Goal: Information Seeking & Learning: Learn about a topic

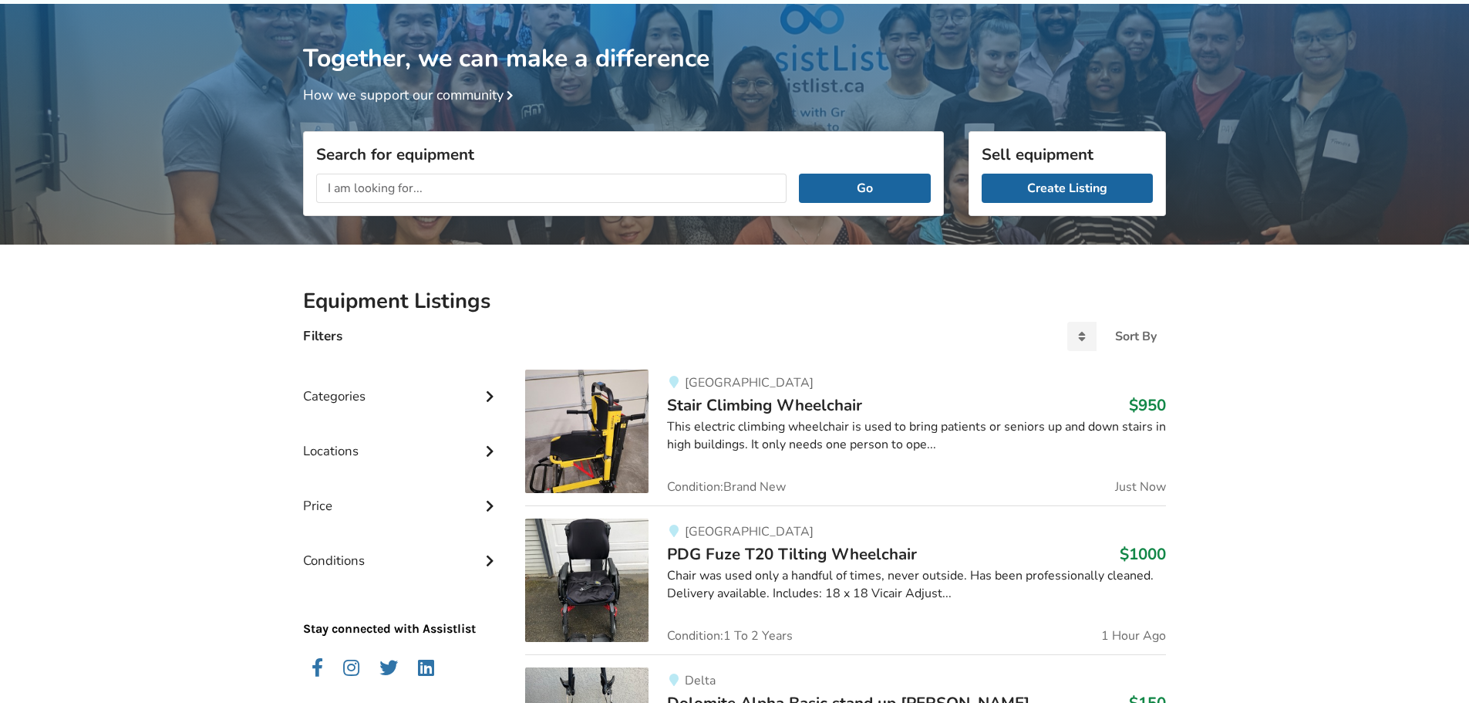
scroll to position [154, 0]
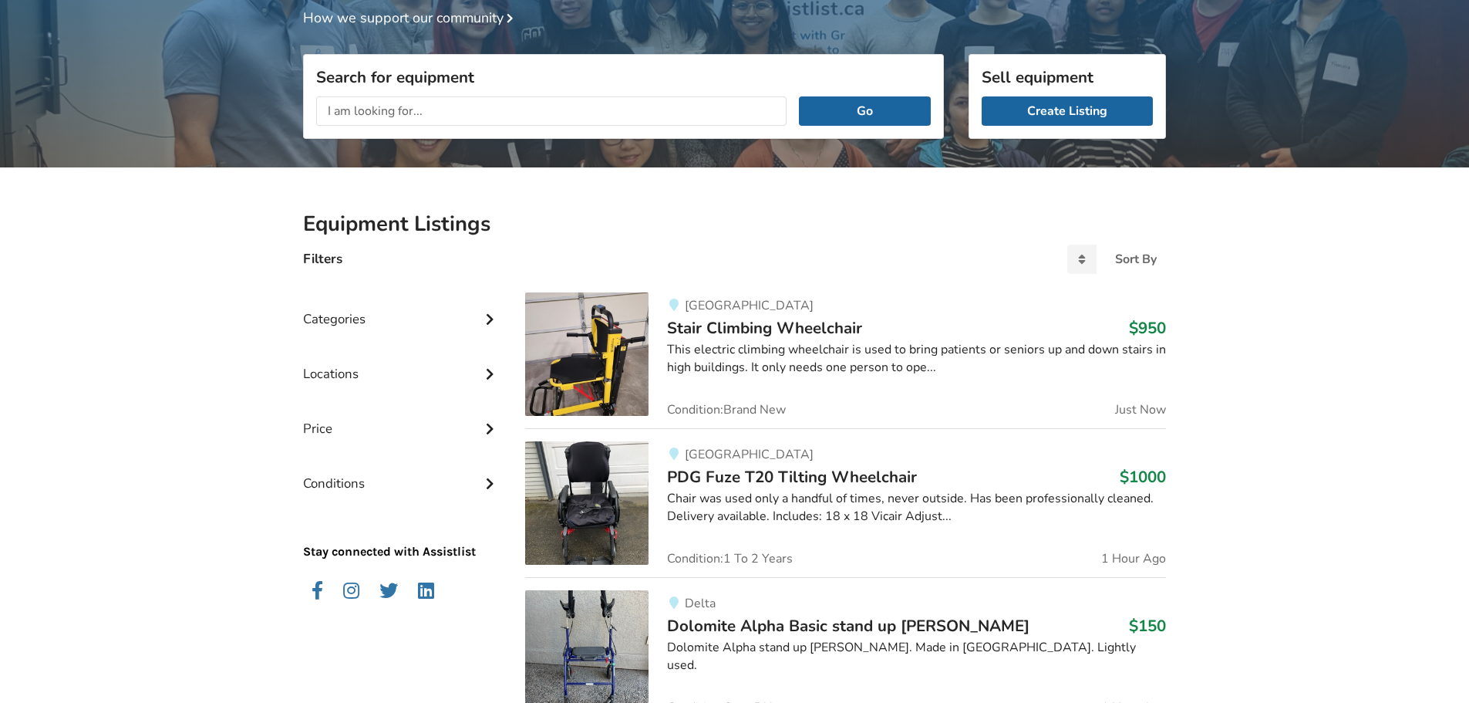
click at [774, 335] on span "Stair Climbing Wheelchair" at bounding box center [764, 328] width 195 height 22
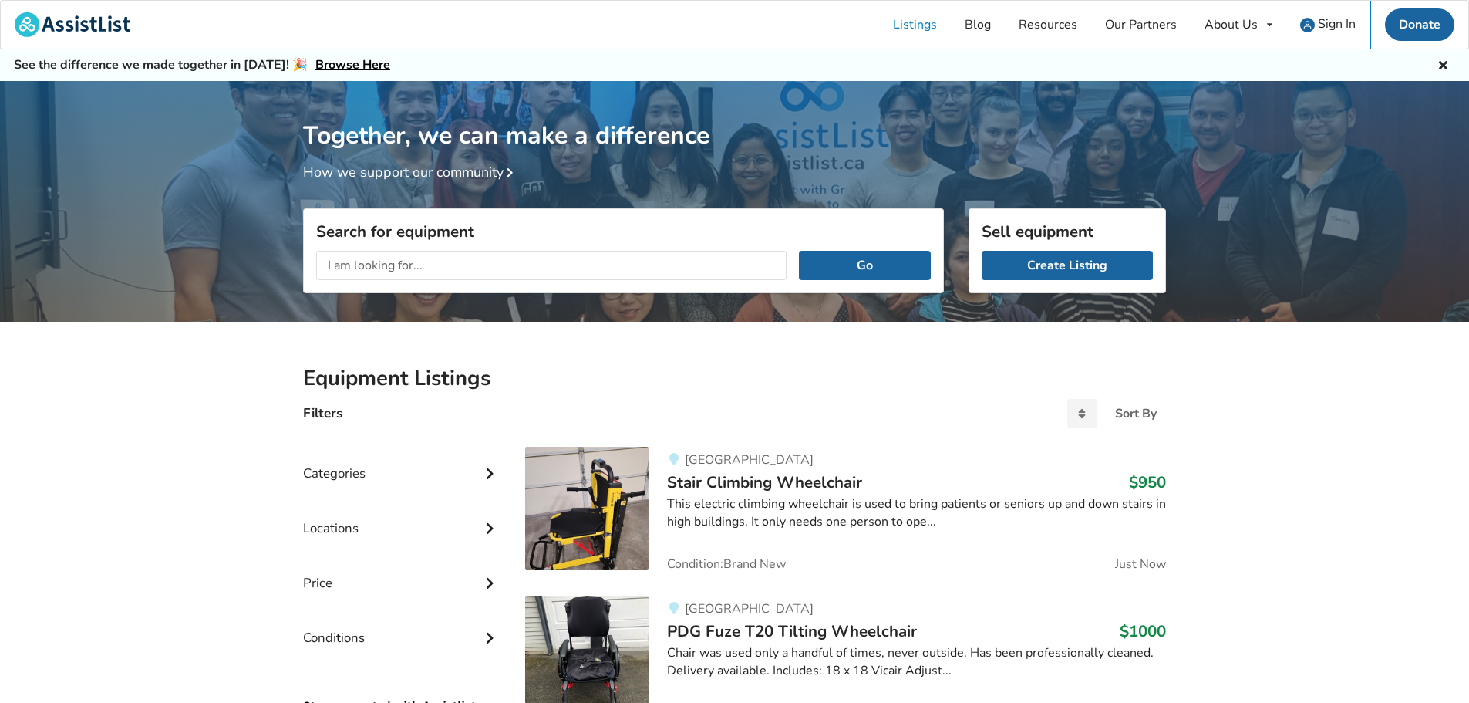
drag, startPoint x: 413, startPoint y: 248, endPoint x: 406, endPoint y: 258, distance: 11.8
click at [412, 248] on div "Go" at bounding box center [623, 265] width 639 height 54
click at [421, 264] on input "text" at bounding box center [551, 265] width 470 height 29
type input "ceiling lift"
click at [799, 251] on button "Go" at bounding box center [865, 265] width 132 height 29
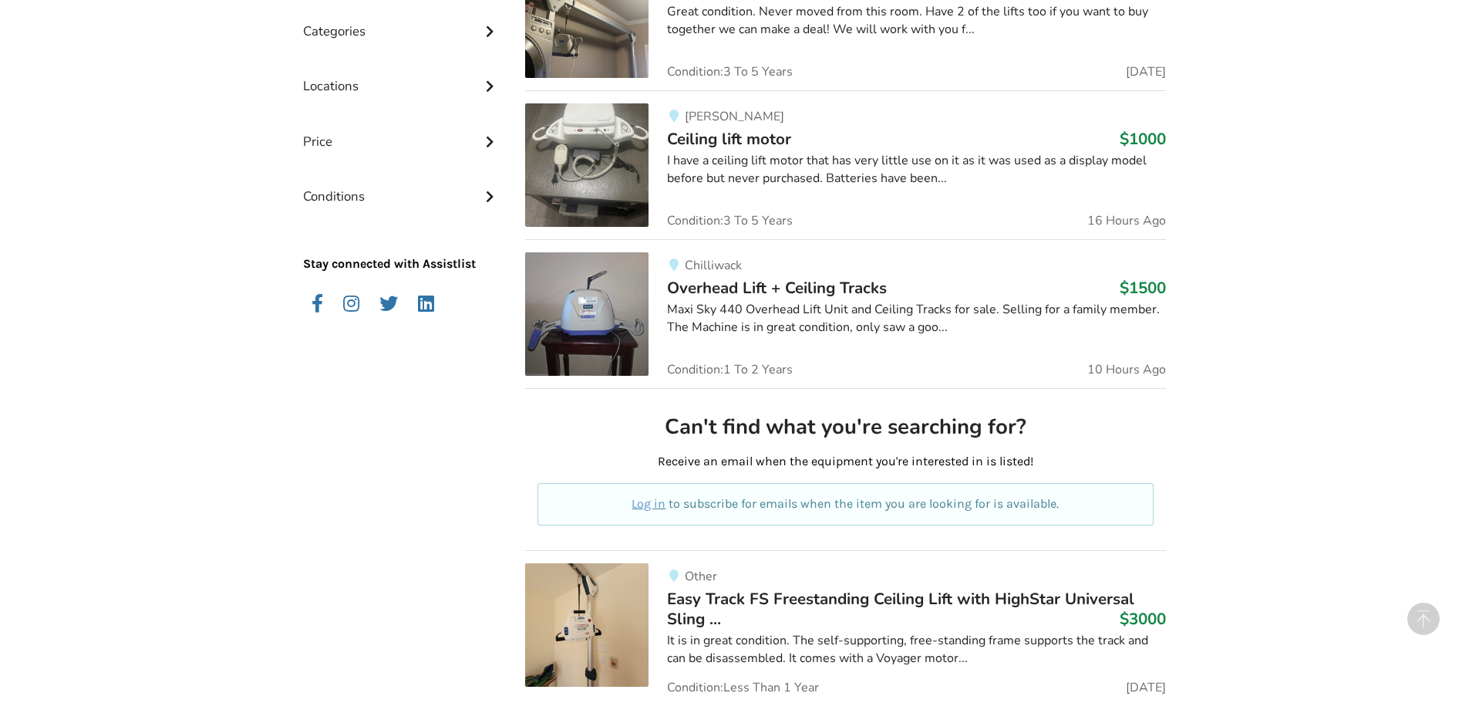
scroll to position [123, 0]
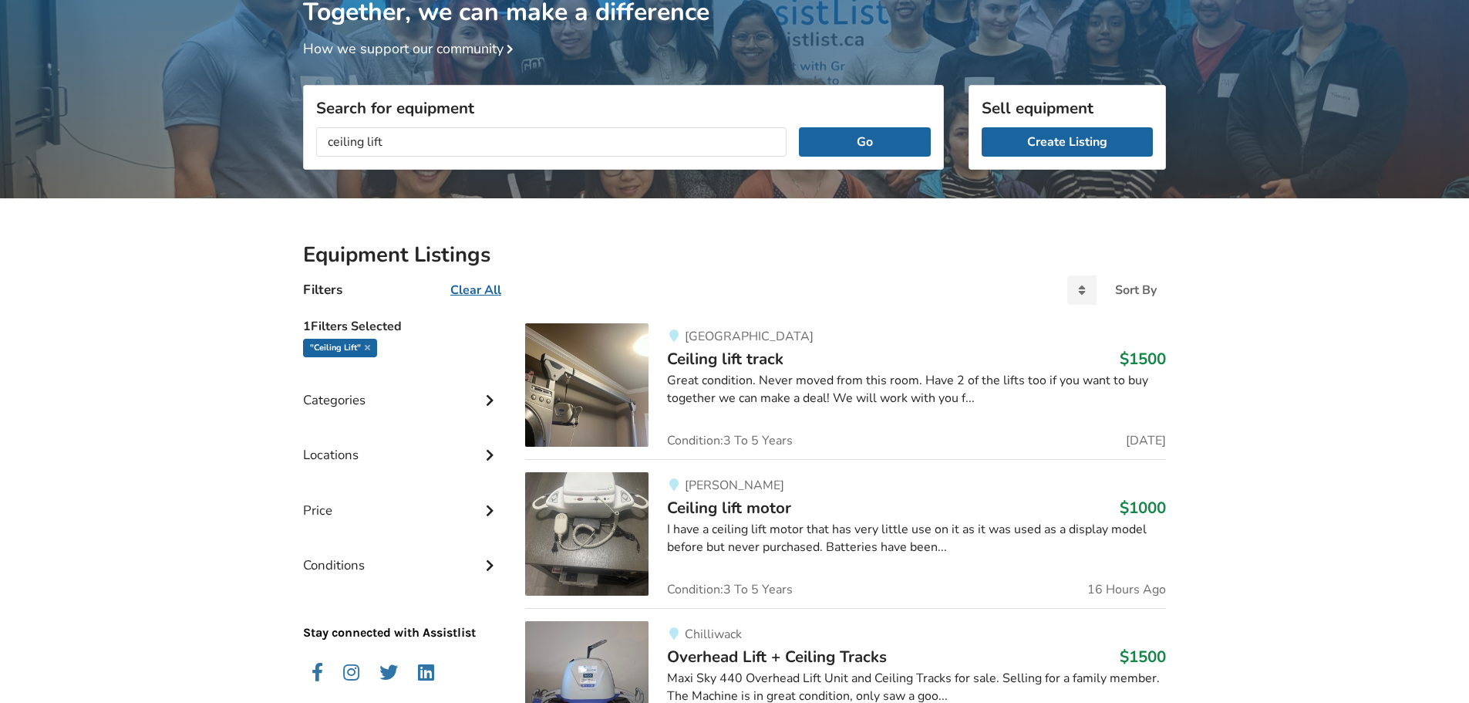
click at [730, 356] on span "Ceiling lift track" at bounding box center [725, 359] width 116 height 22
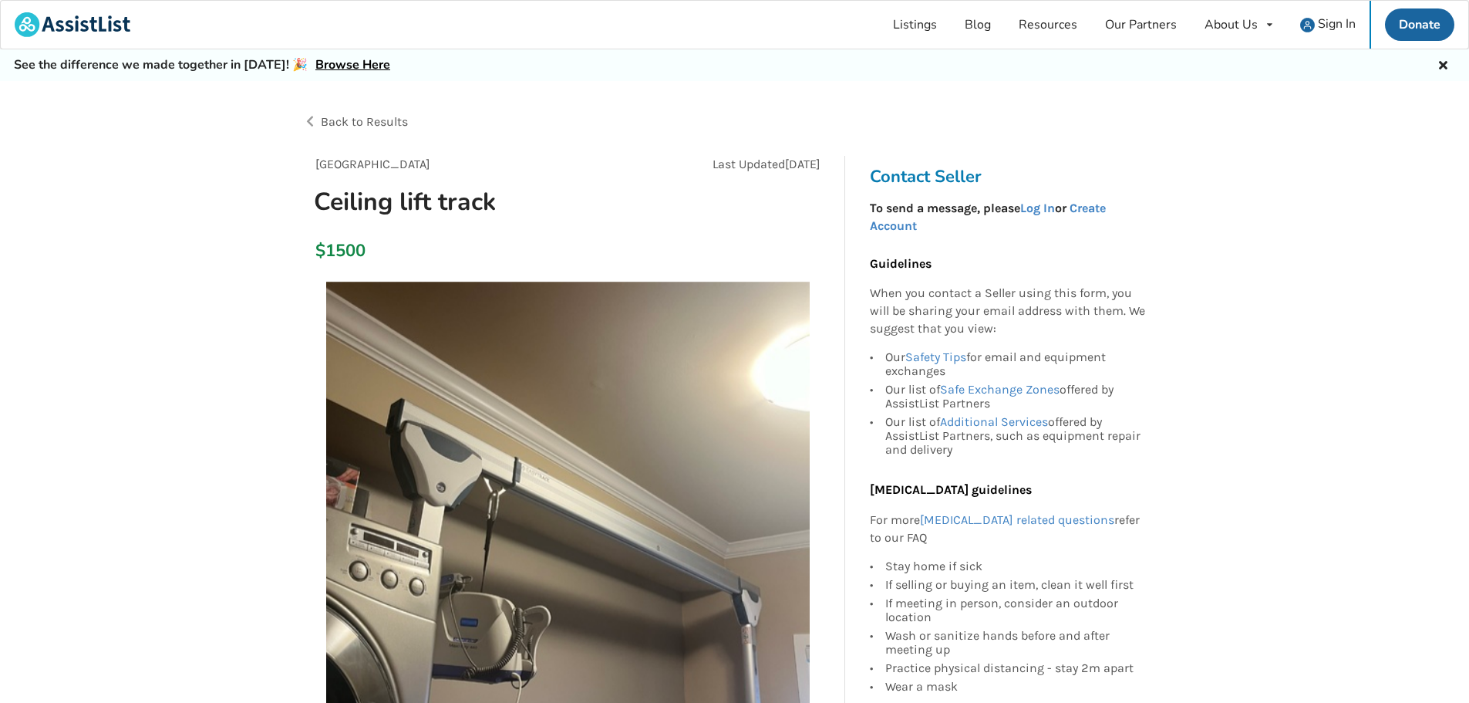
scroll to position [123, 0]
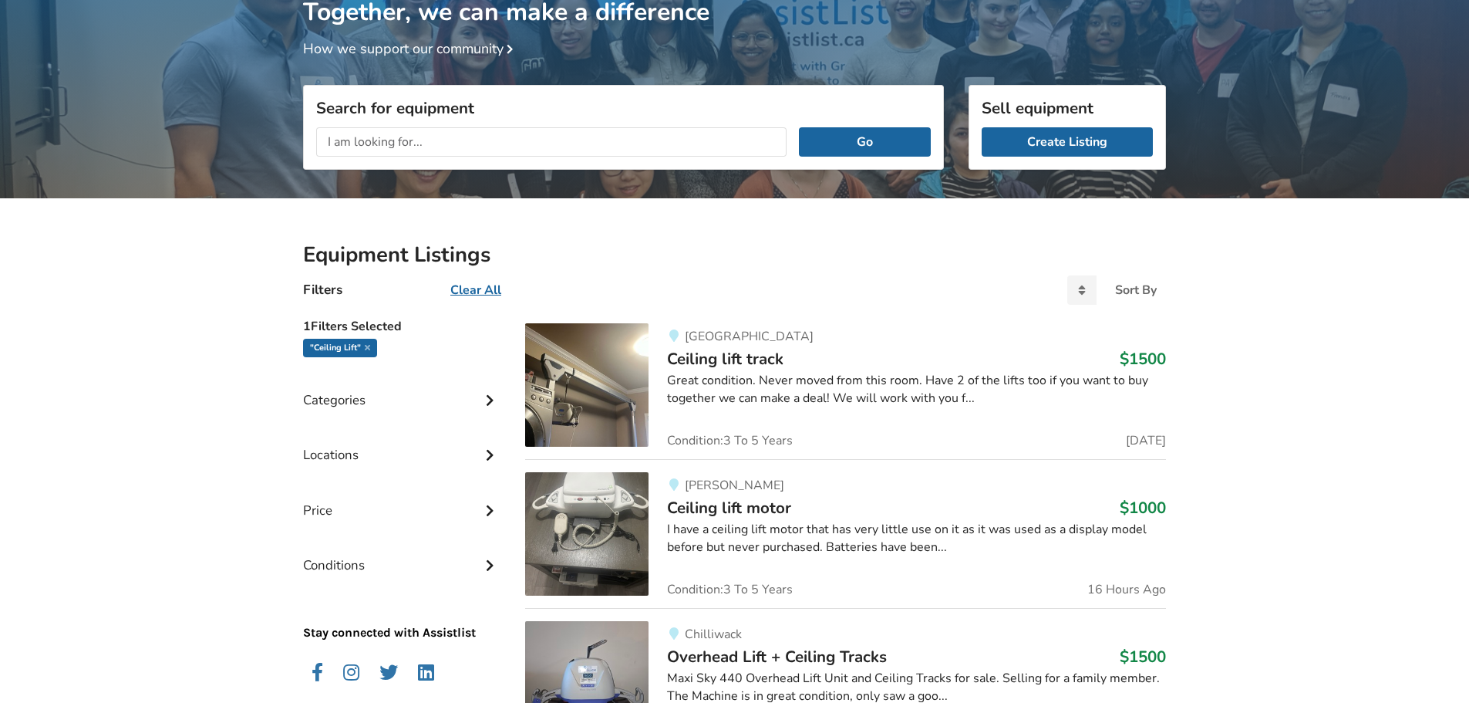
click at [439, 128] on input "text" at bounding box center [551, 141] width 470 height 29
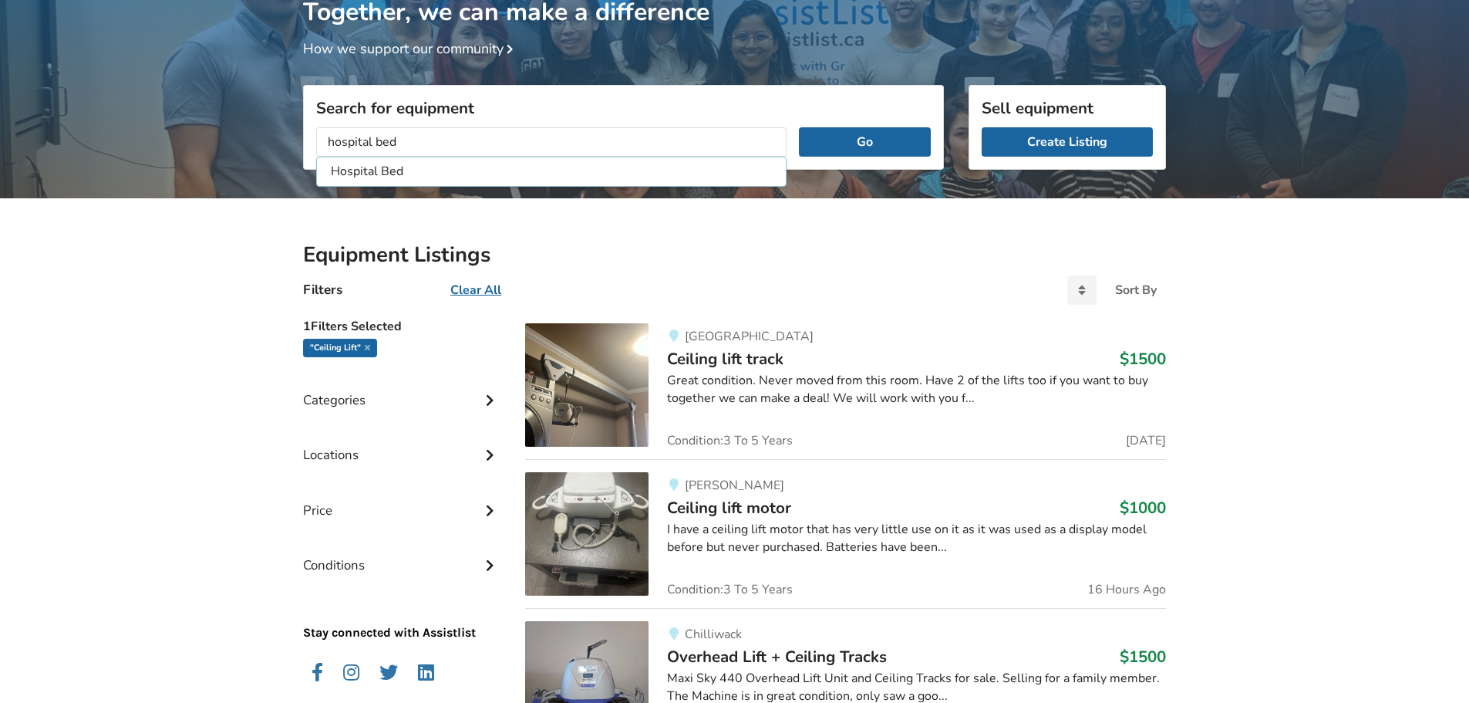
click at [799, 127] on button "Go" at bounding box center [865, 141] width 132 height 29
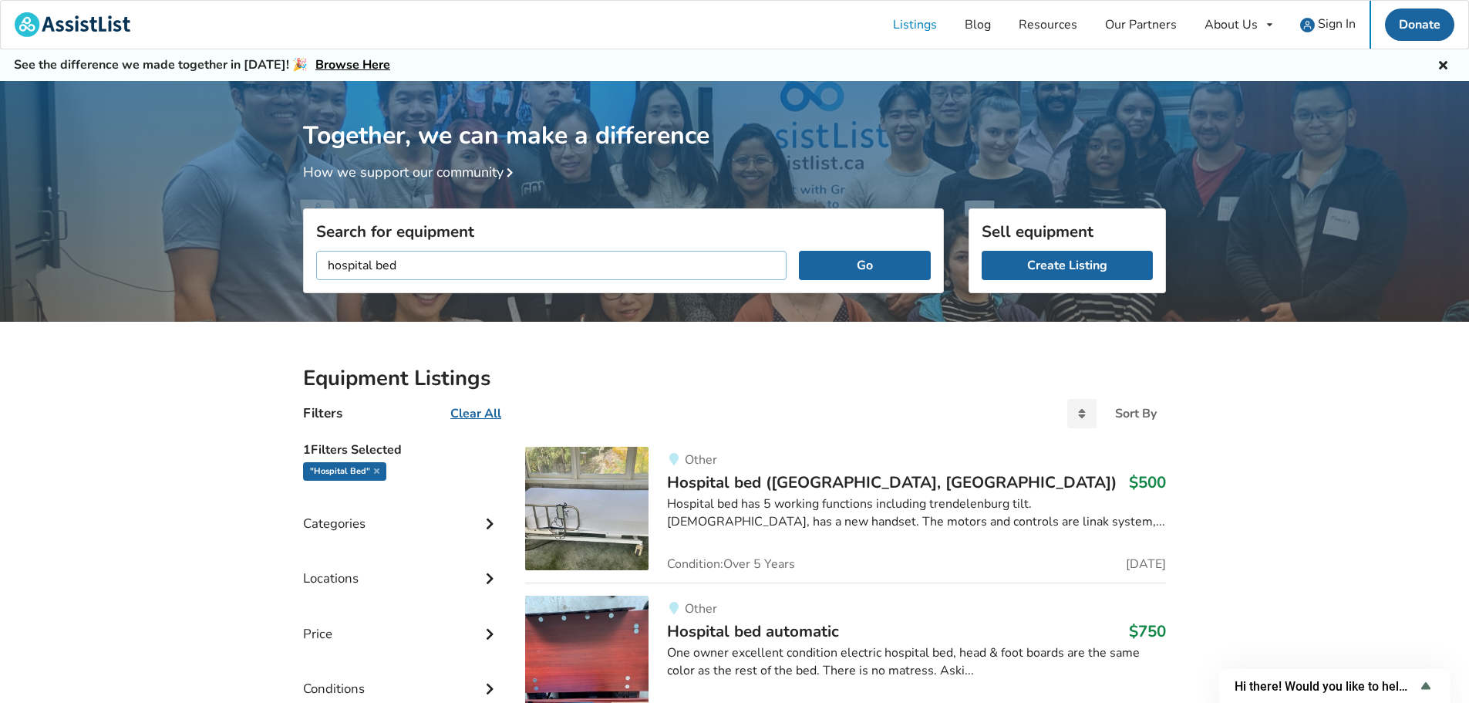
drag, startPoint x: 409, startPoint y: 271, endPoint x: 203, endPoint y: 245, distance: 207.6
click at [799, 251] on button "Go" at bounding box center [865, 265] width 132 height 29
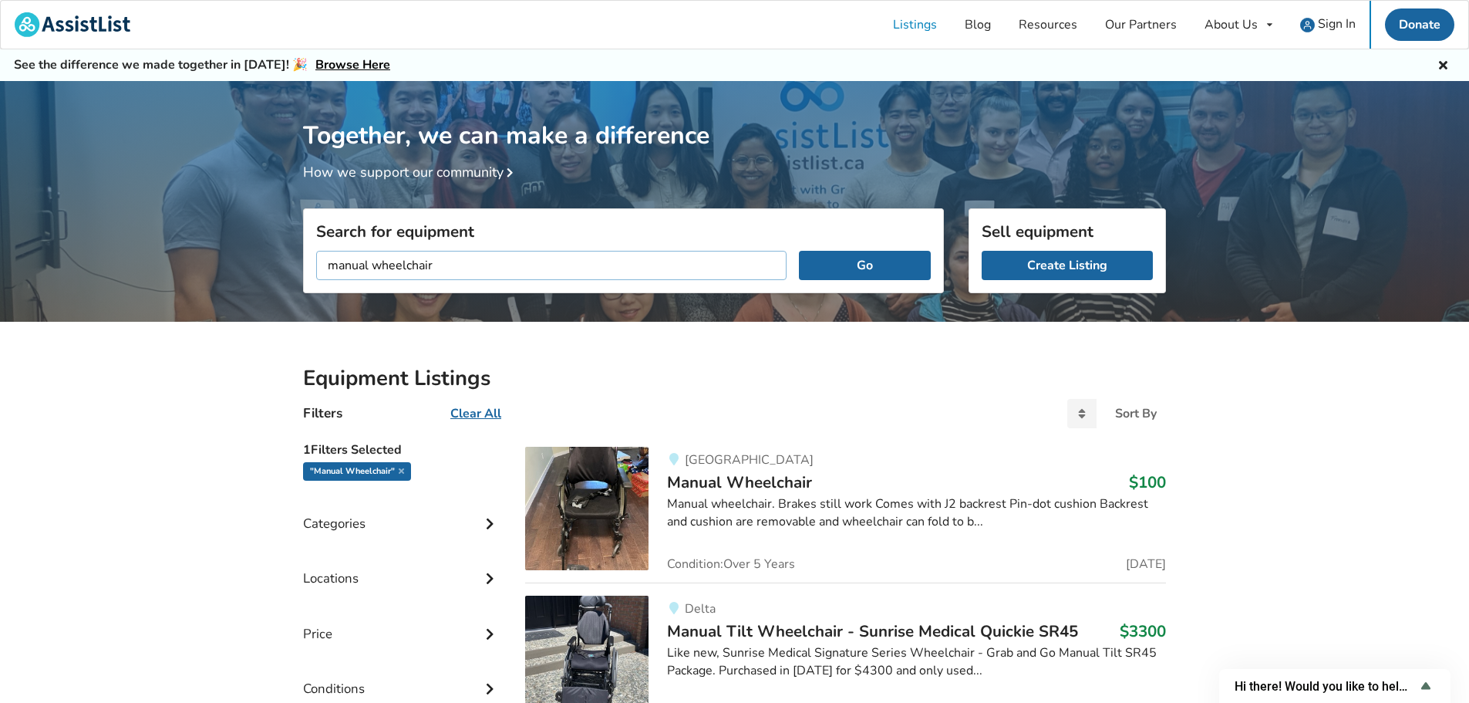
drag, startPoint x: 488, startPoint y: 264, endPoint x: 19, endPoint y: 190, distance: 475.3
type input "stair climber"
click at [799, 251] on button "Go" at bounding box center [865, 265] width 132 height 29
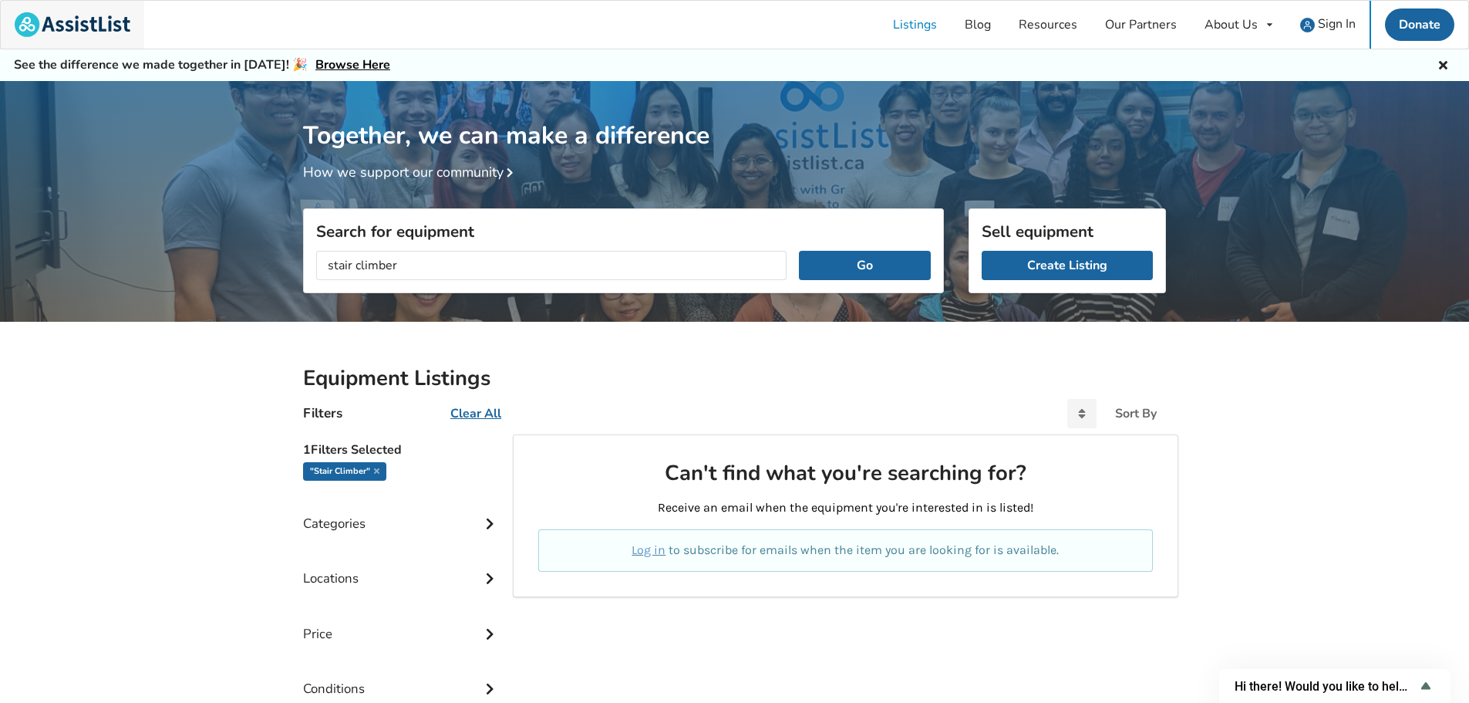
click at [118, 31] on img at bounding box center [73, 24] width 116 height 25
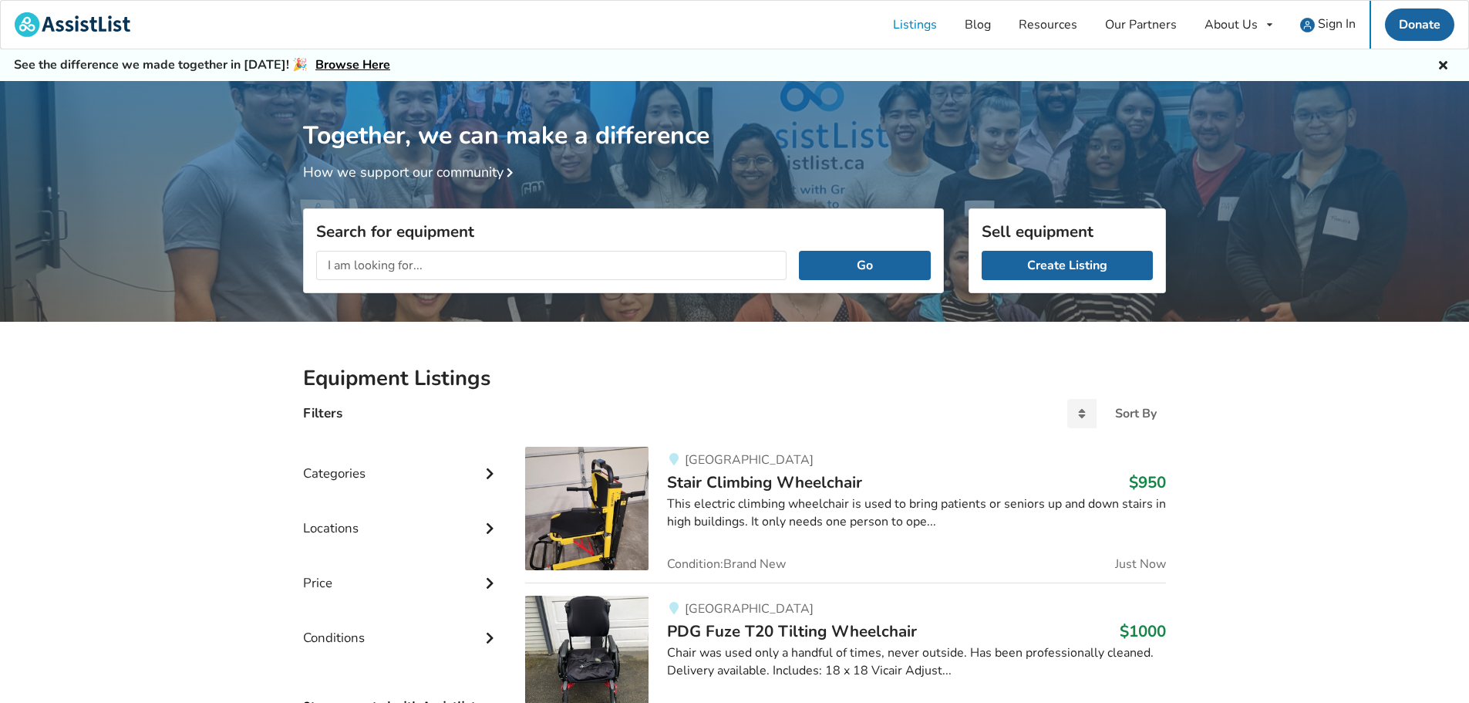
click at [790, 487] on span "Stair Climbing Wheelchair" at bounding box center [764, 482] width 195 height 22
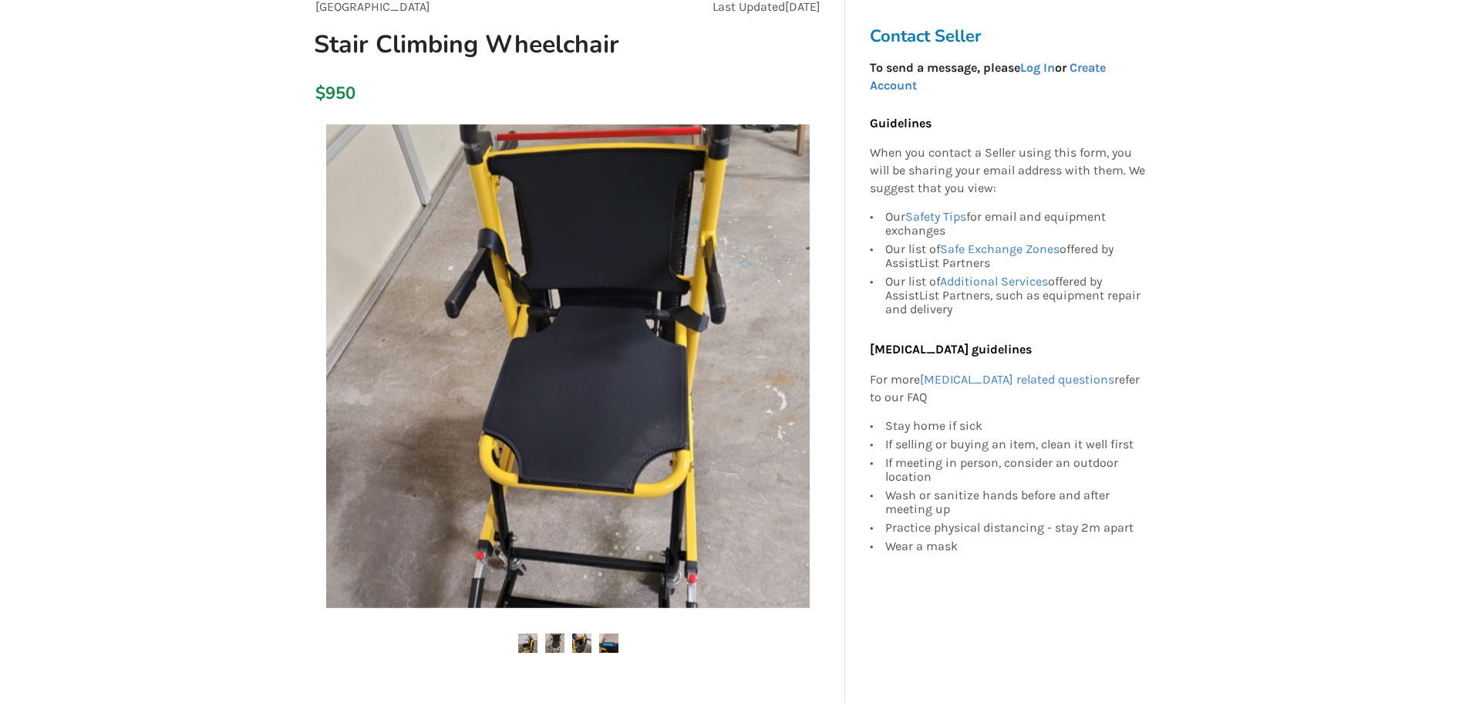
scroll to position [231, 0]
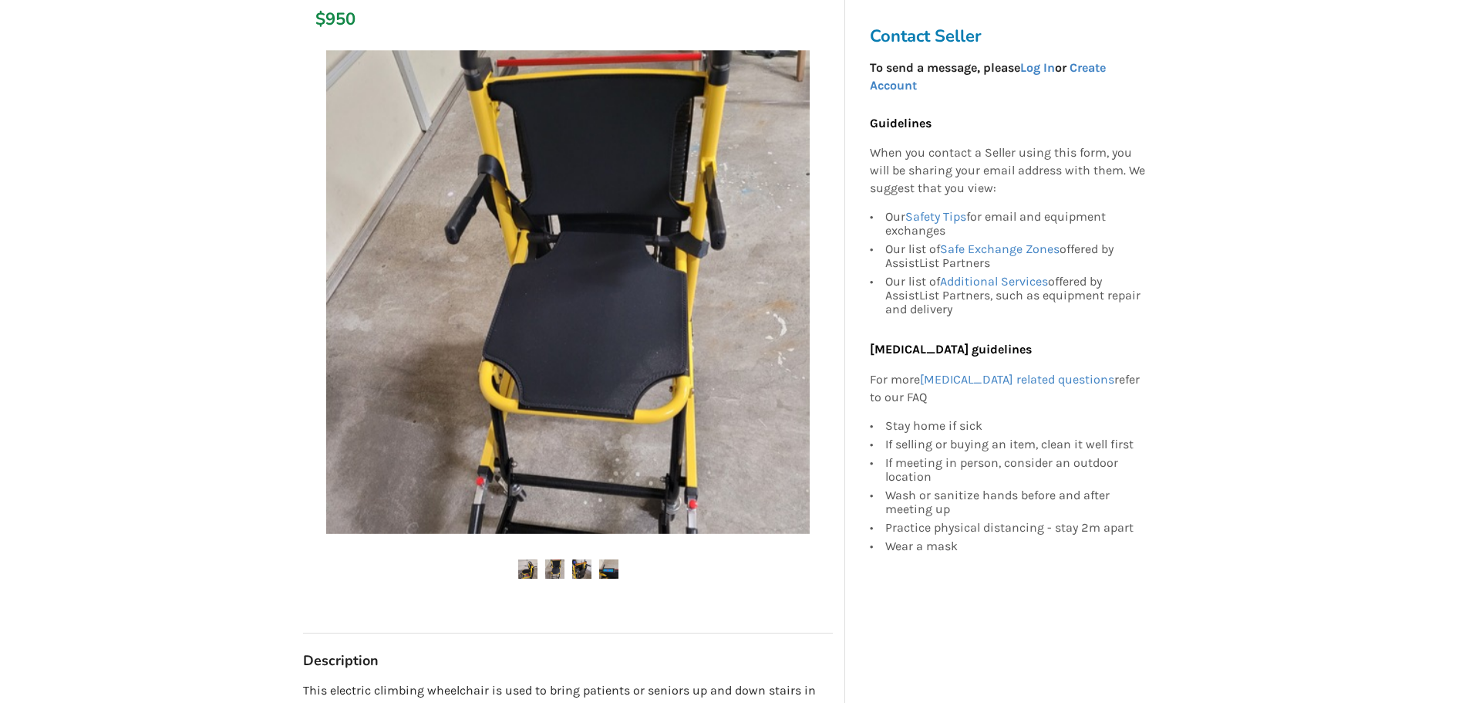
click at [561, 569] on img at bounding box center [554, 568] width 19 height 19
click at [558, 571] on img at bounding box center [554, 568] width 19 height 19
click at [585, 571] on img at bounding box center [581, 568] width 19 height 19
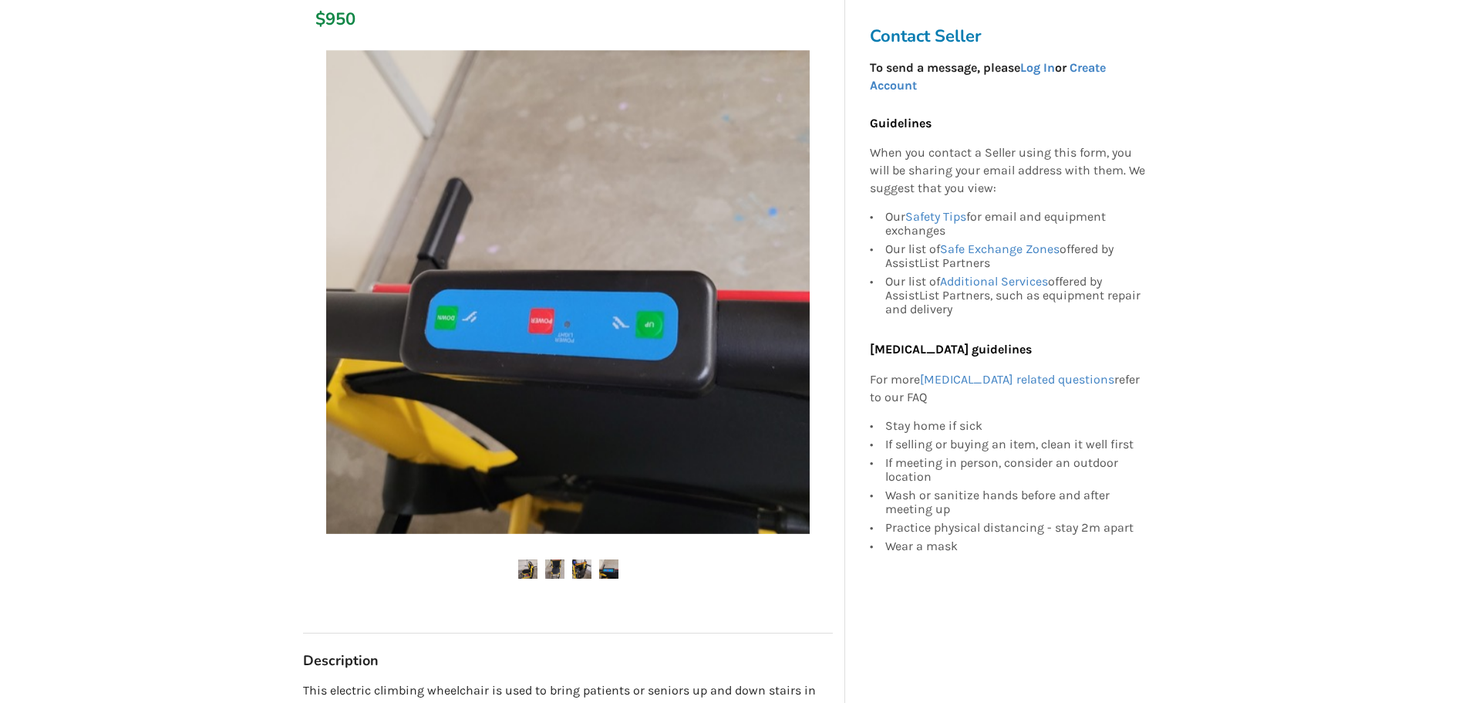
click at [584, 575] on img at bounding box center [581, 568] width 19 height 19
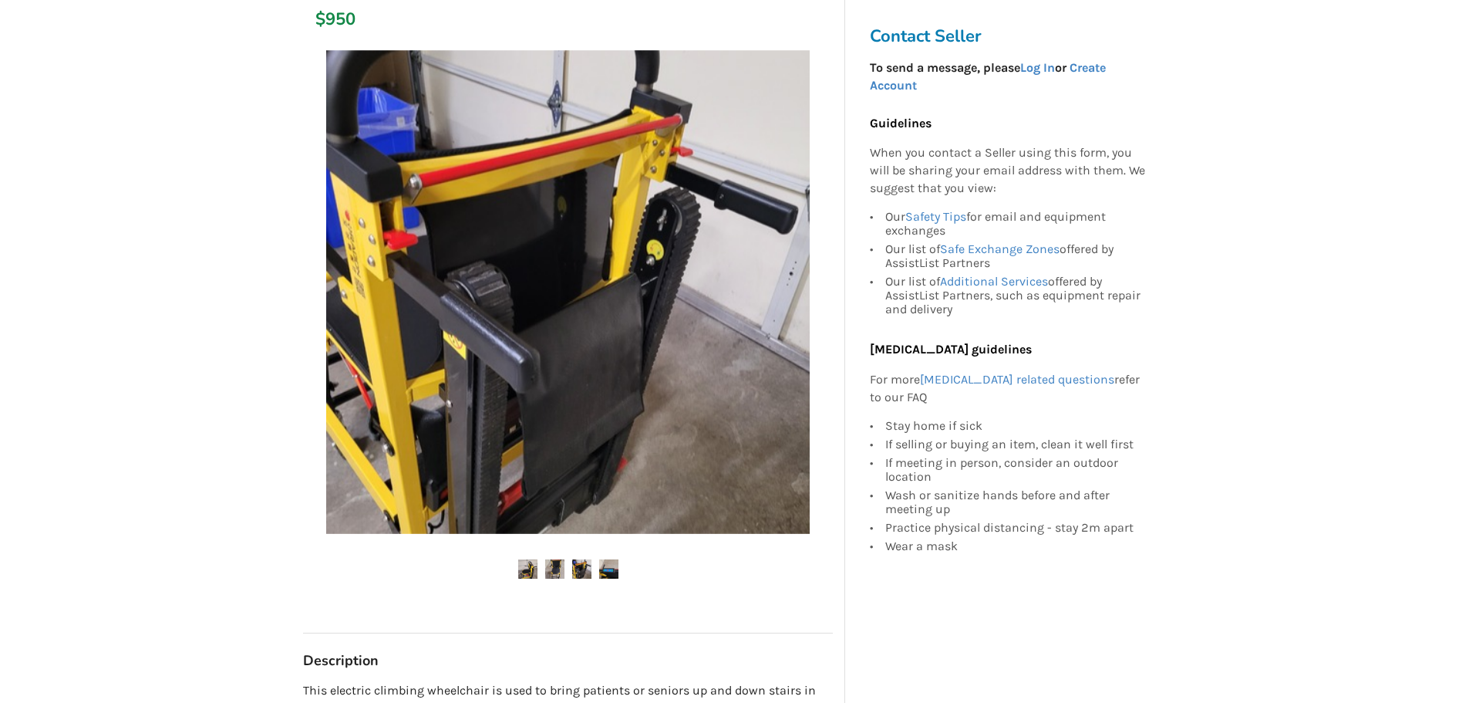
click at [557, 568] on img at bounding box center [554, 568] width 19 height 19
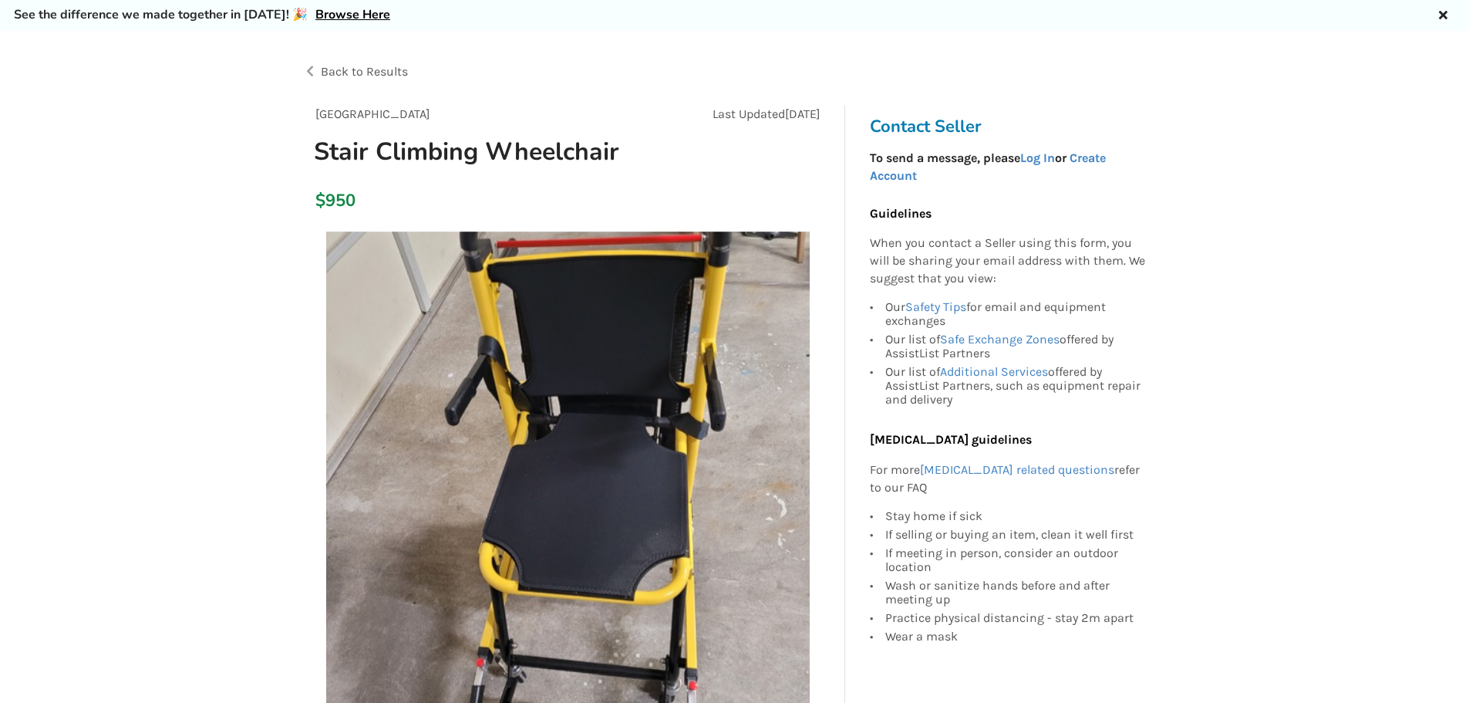
scroll to position [0, 0]
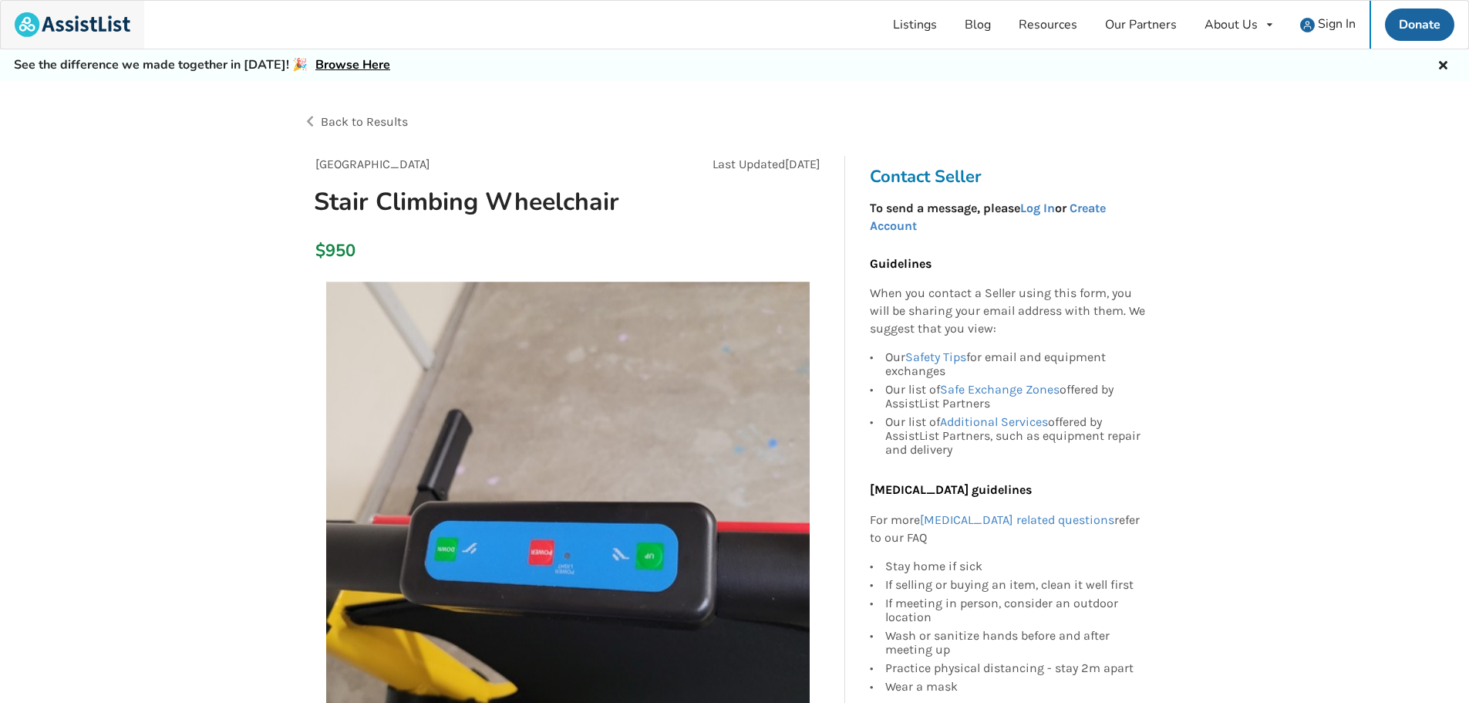
click at [32, 18] on img at bounding box center [73, 24] width 116 height 25
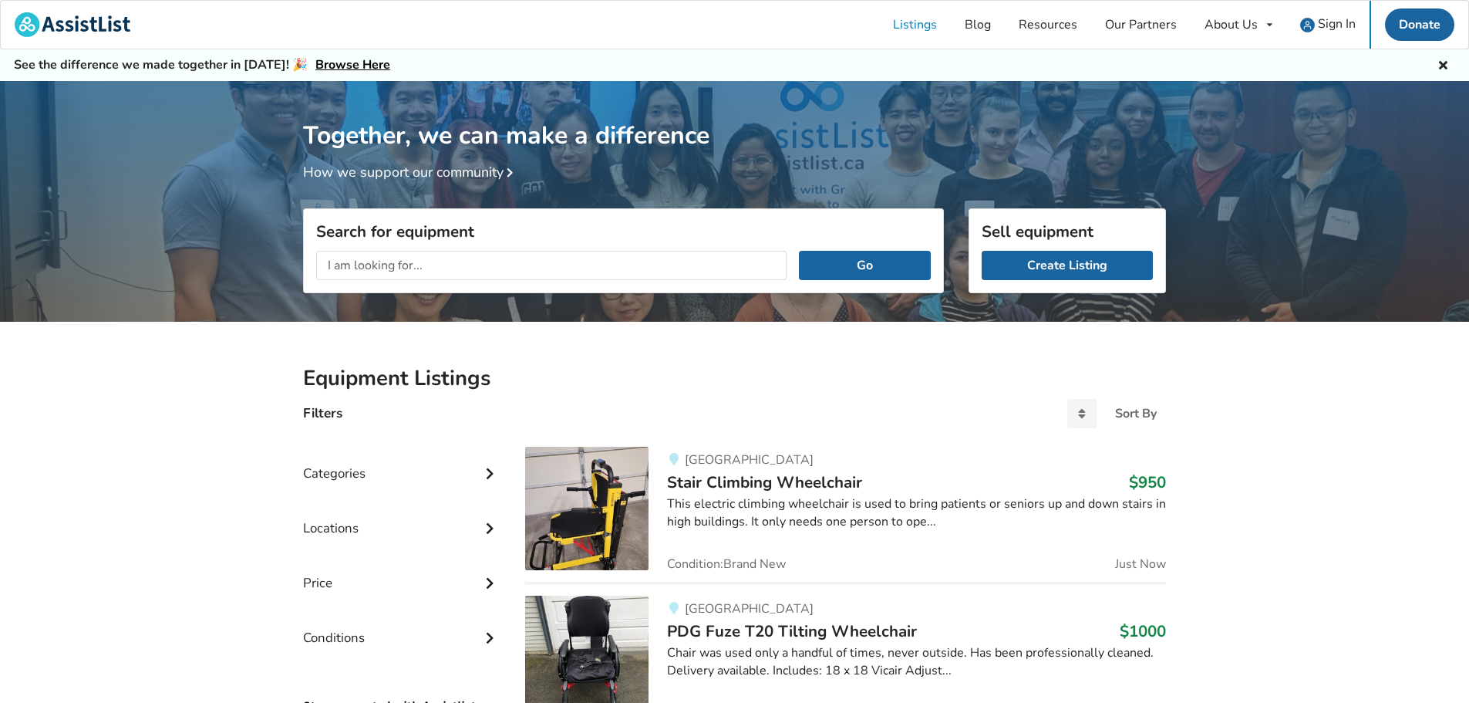
click at [525, 270] on input "text" at bounding box center [551, 265] width 470 height 29
type input "manual wheelchair"
click at [799, 251] on button "Go" at bounding box center [865, 265] width 132 height 29
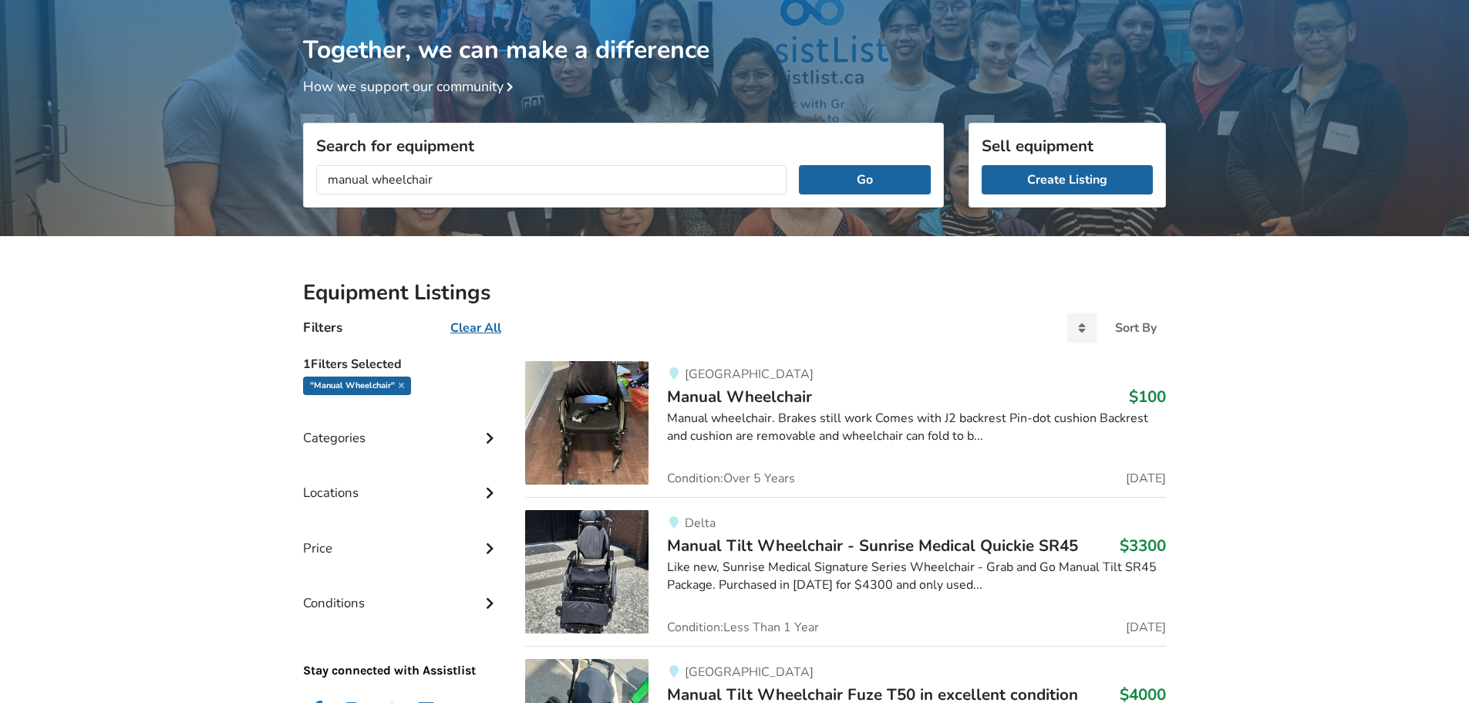
scroll to position [308, 0]
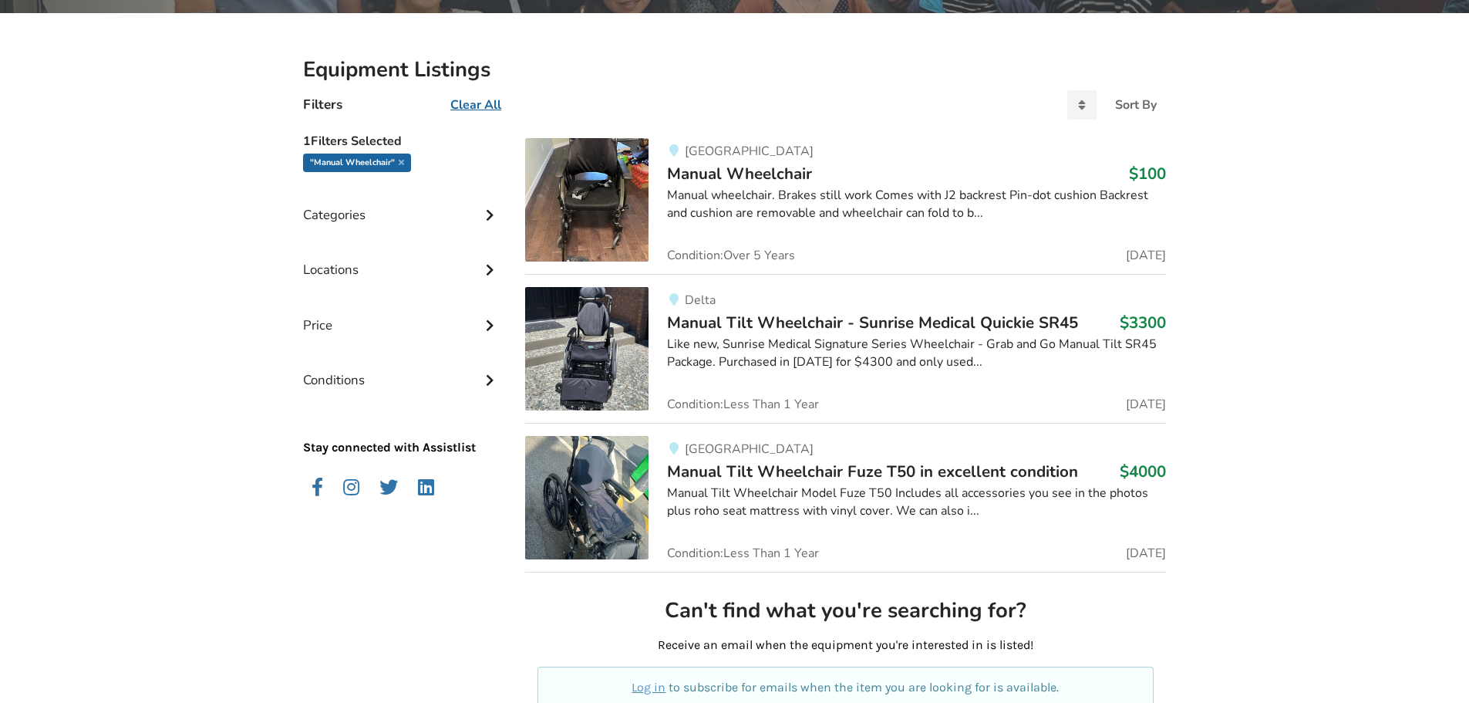
click at [616, 198] on img at bounding box center [586, 199] width 123 height 123
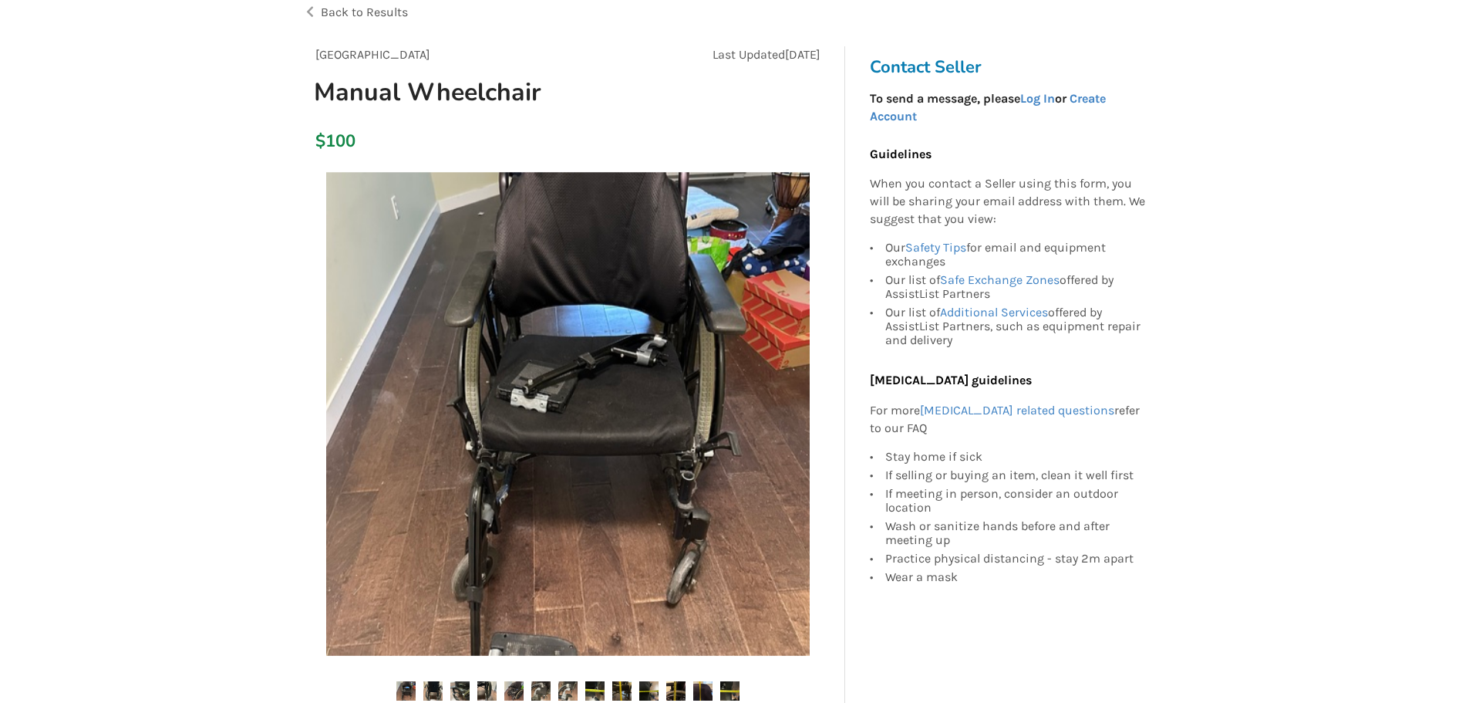
scroll to position [540, 0]
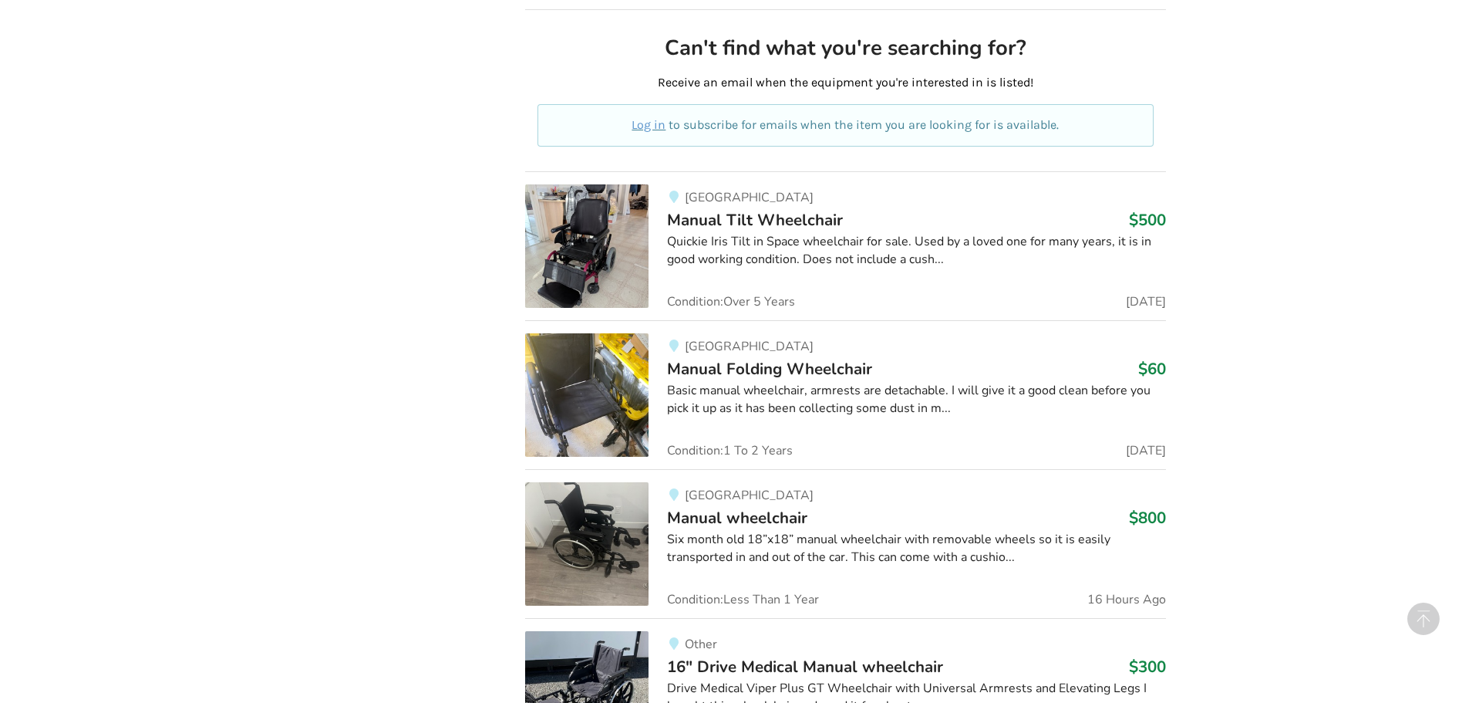
scroll to position [848, 0]
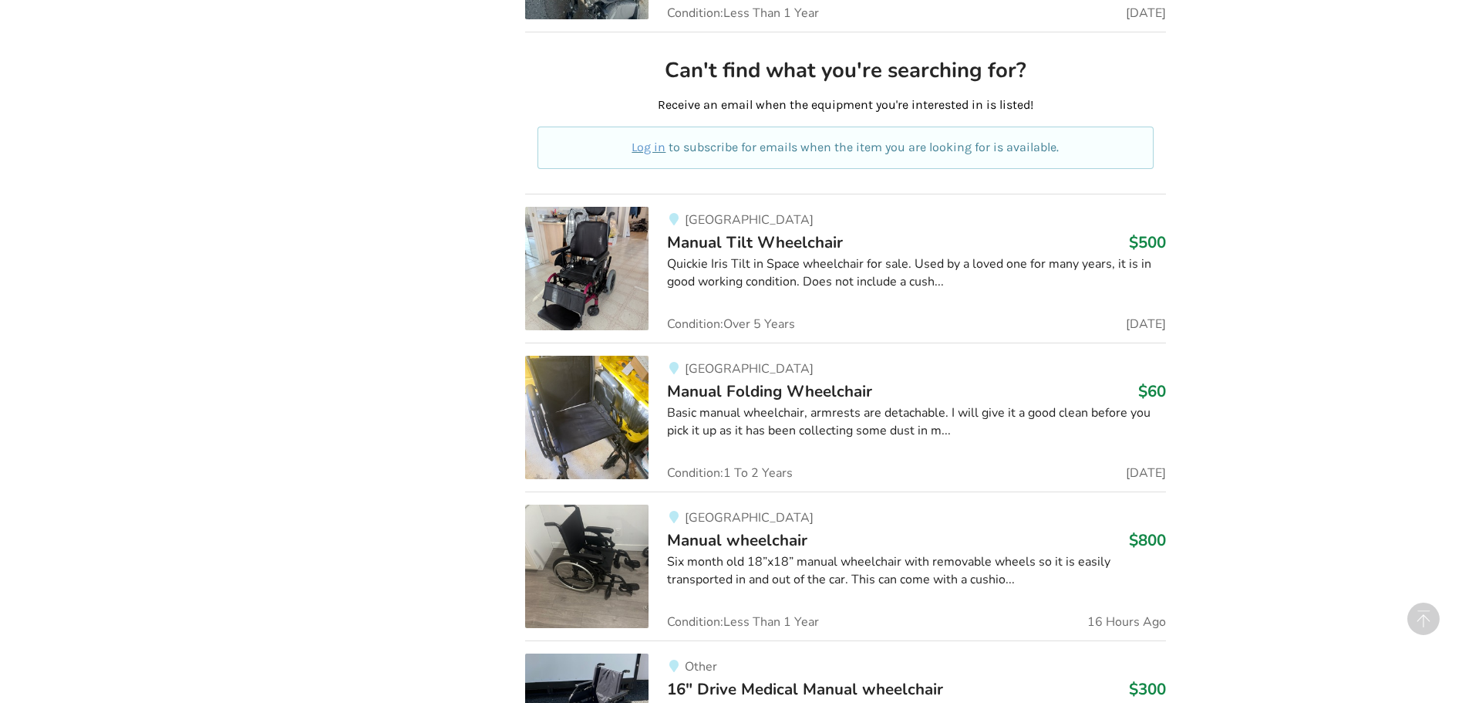
click at [574, 431] on img at bounding box center [586, 417] width 123 height 123
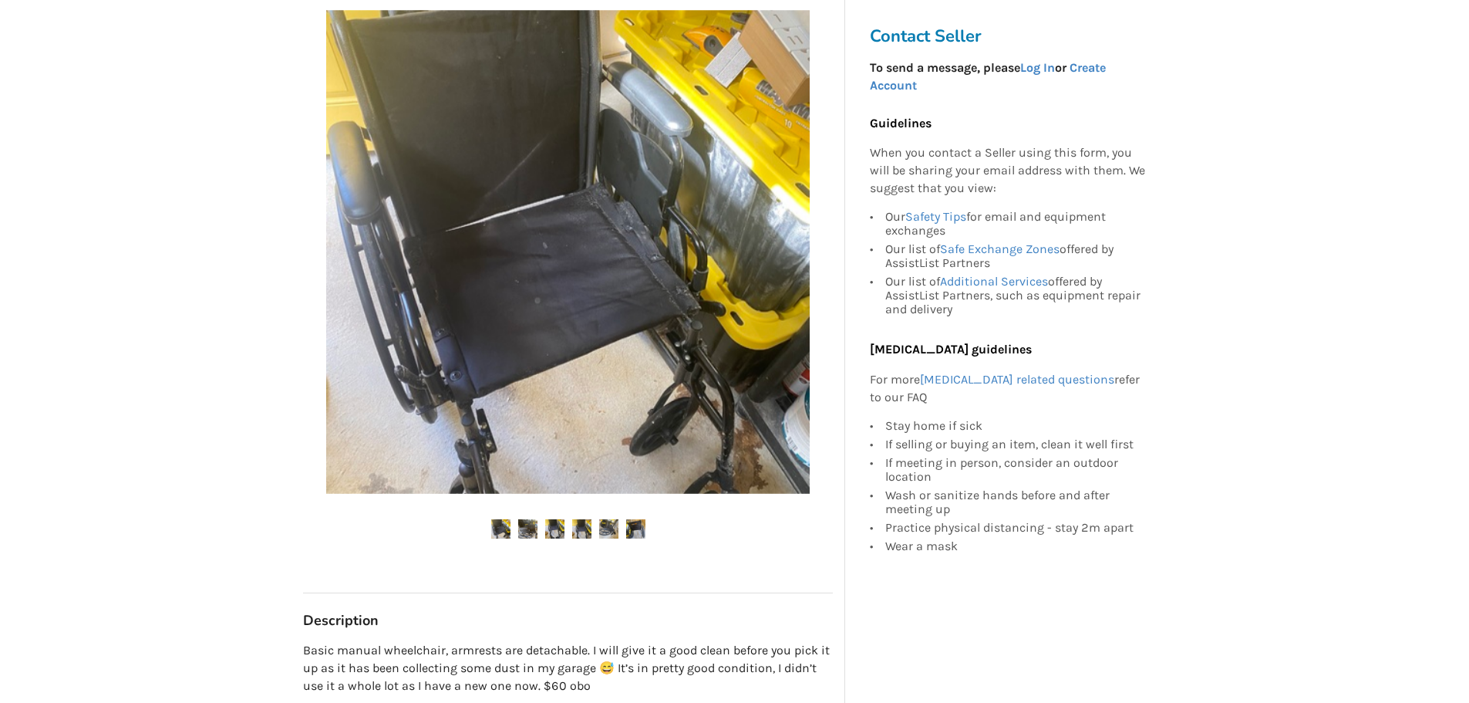
scroll to position [617, 0]
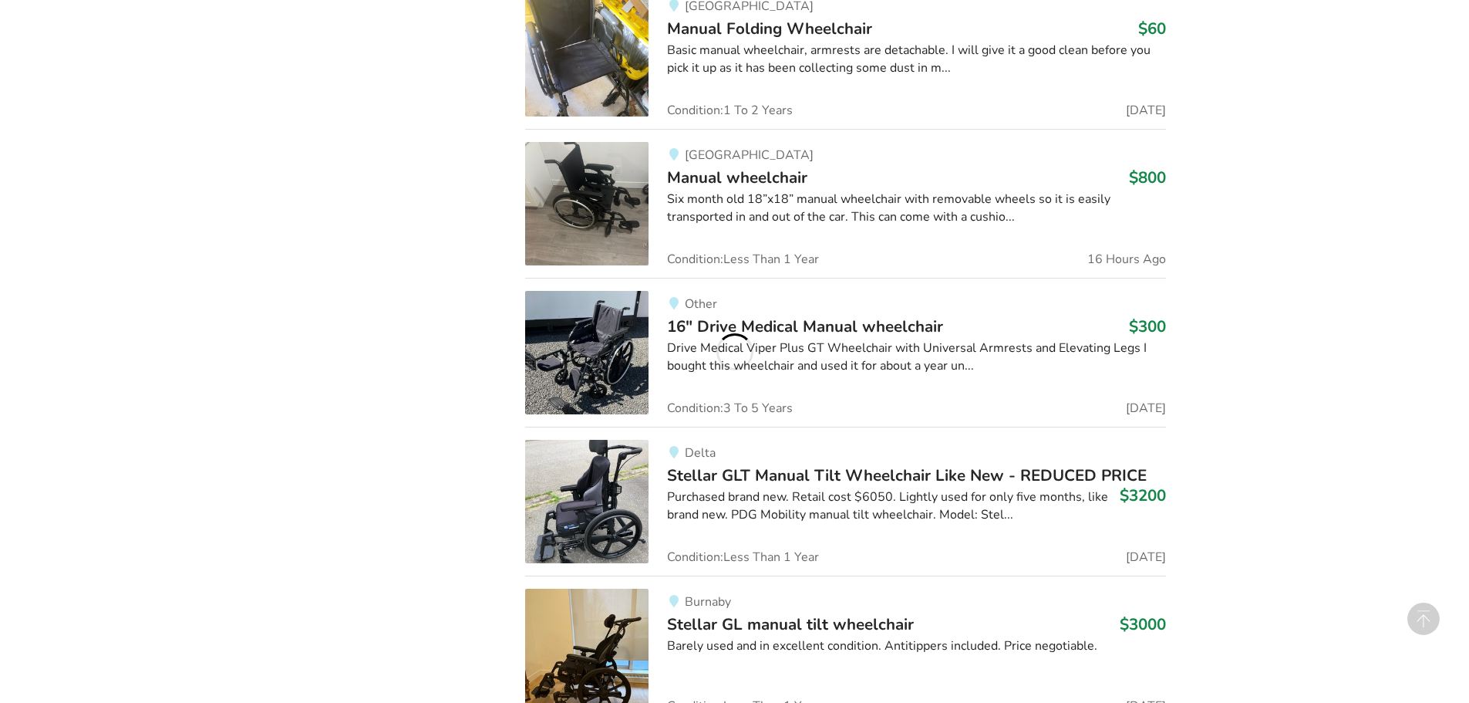
scroll to position [1234, 0]
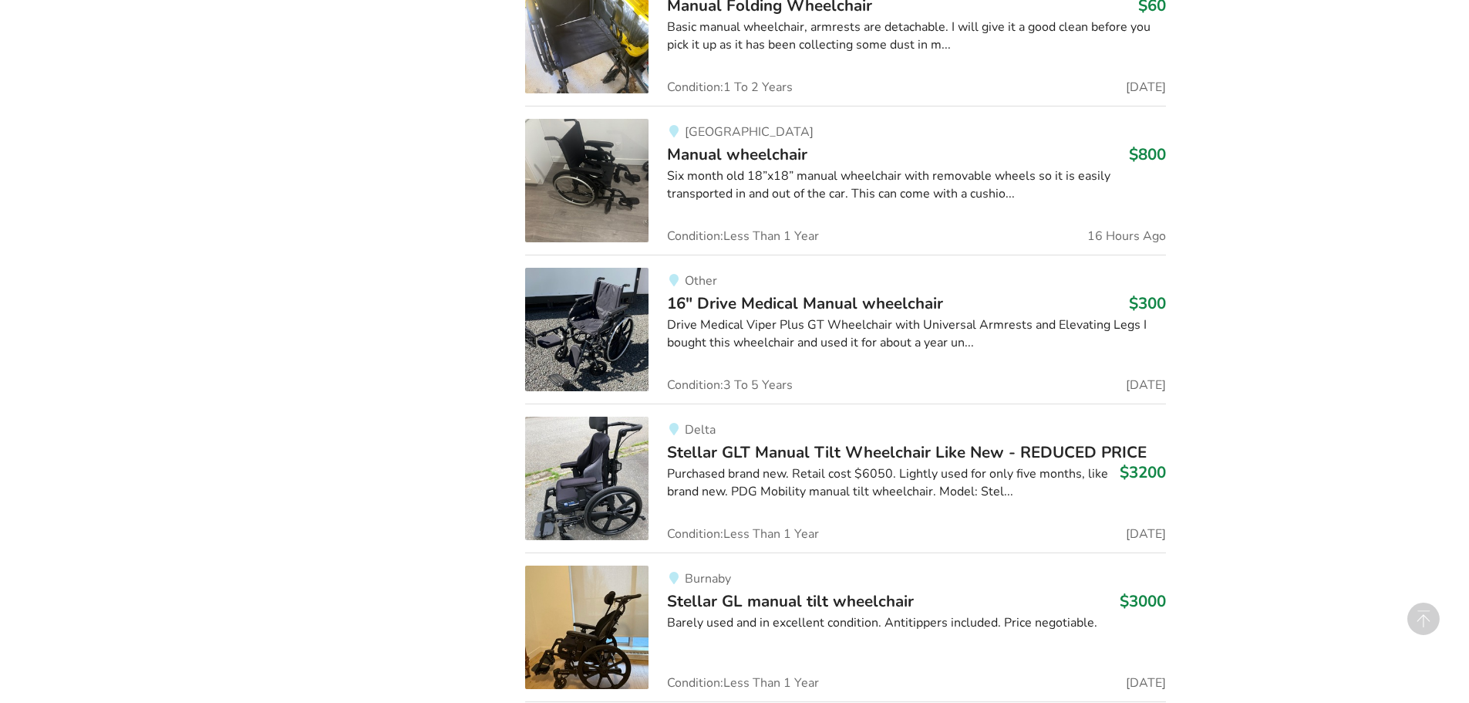
click at [608, 333] on img at bounding box center [586, 329] width 123 height 123
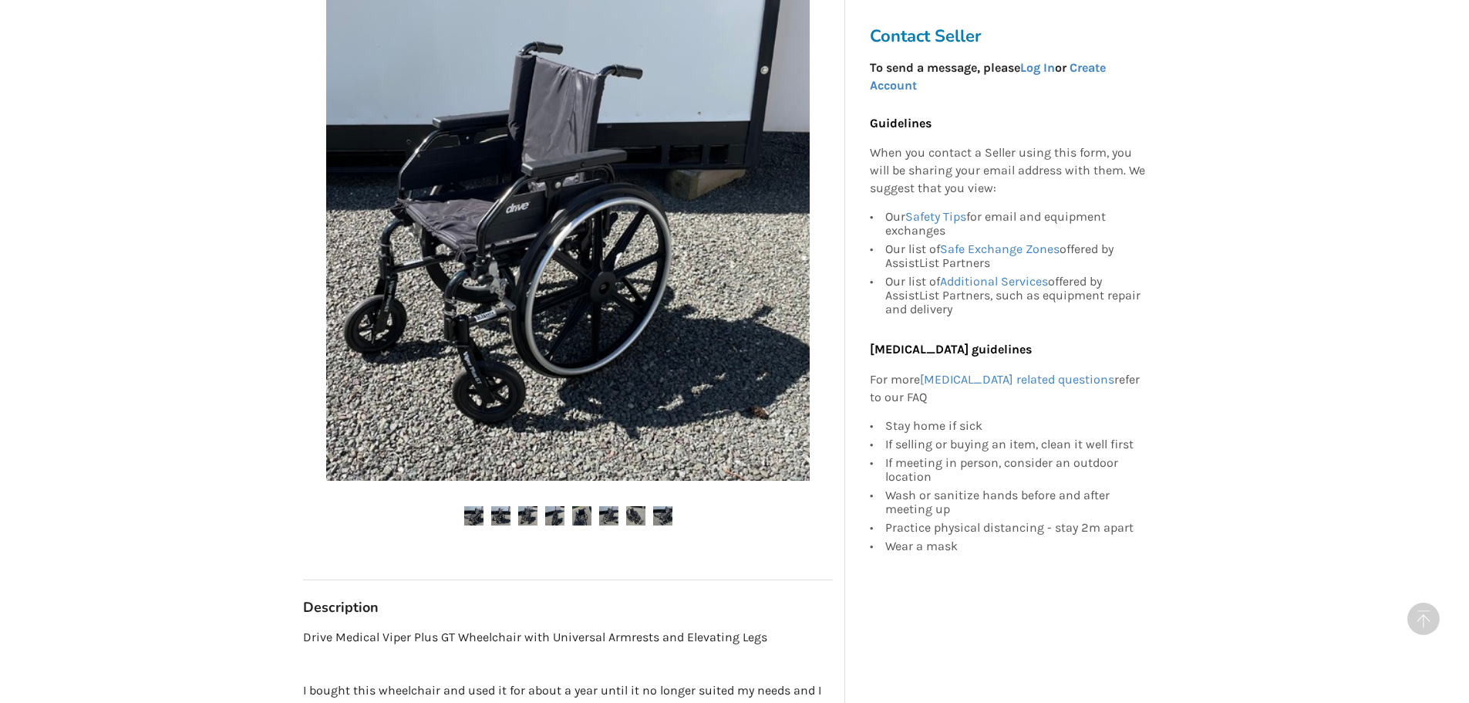
scroll to position [308, 0]
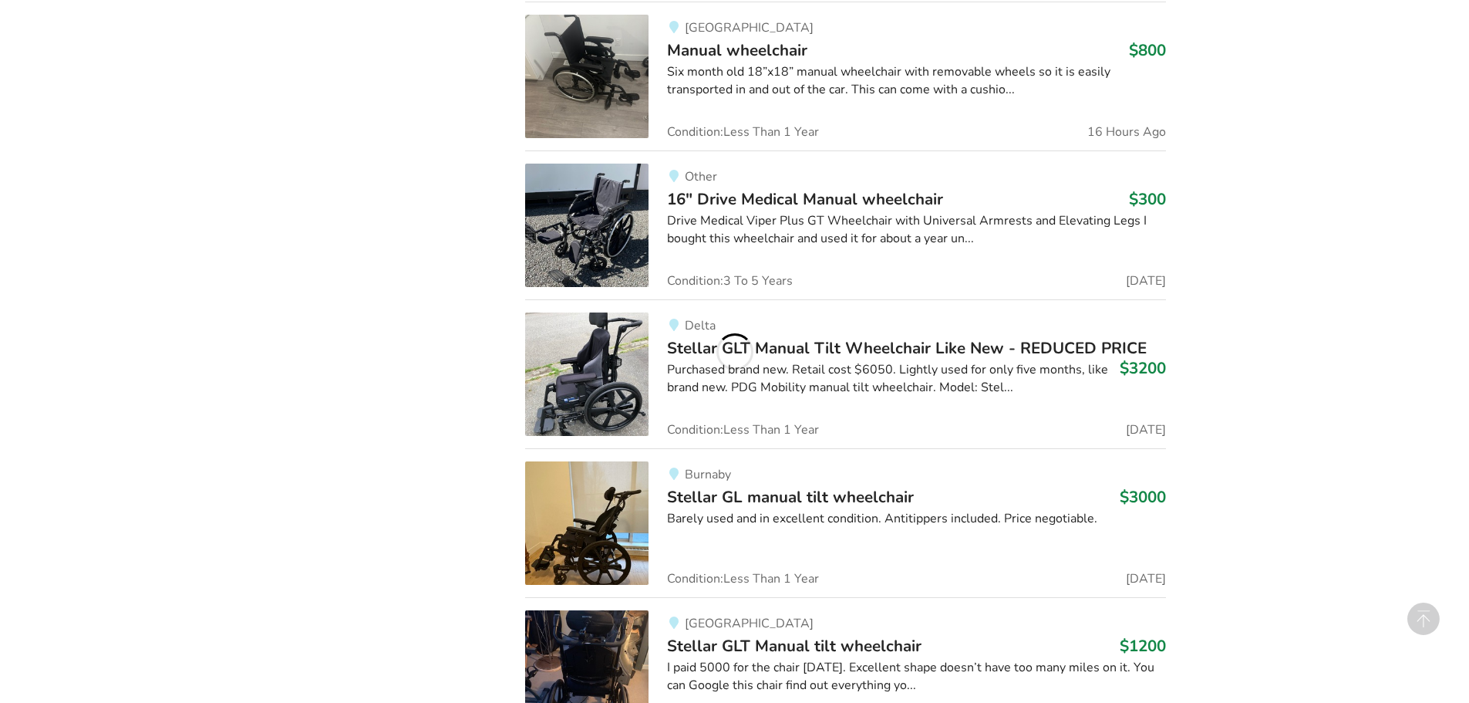
scroll to position [1483, 0]
